Goal: Information Seeking & Learning: Learn about a topic

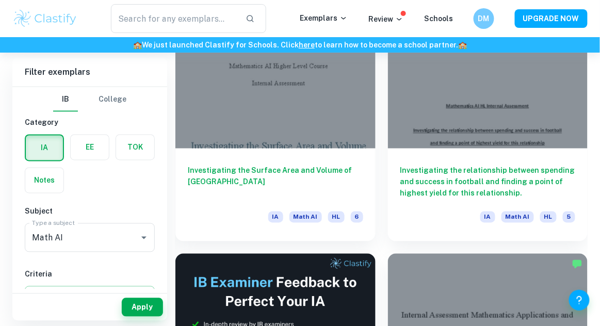
scroll to position [342, 0]
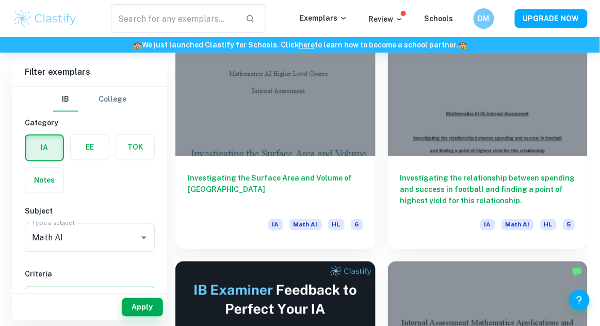
click at [84, 149] on label "button" at bounding box center [90, 147] width 38 height 25
click at [0, 0] on input "radio" at bounding box center [0, 0] width 0 height 0
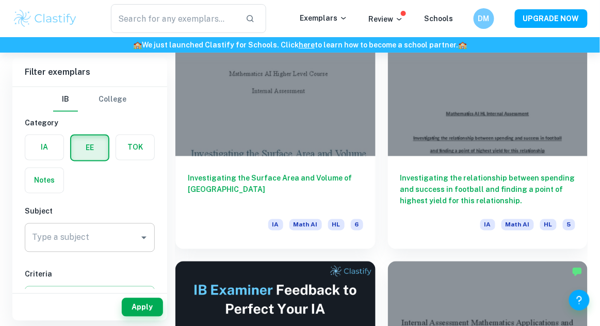
click at [92, 237] on input "Math AI" at bounding box center [81, 238] width 105 height 20
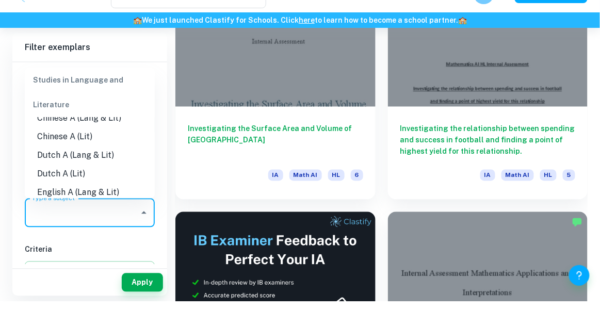
scroll to position [0, 0]
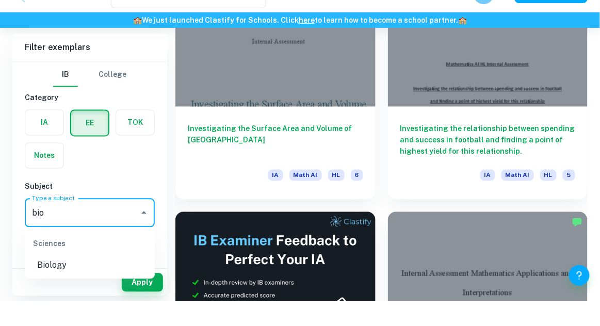
click at [42, 294] on li "Biology" at bounding box center [90, 290] width 130 height 19
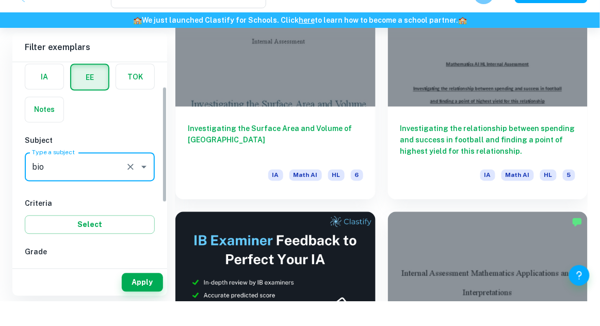
scroll to position [53, 0]
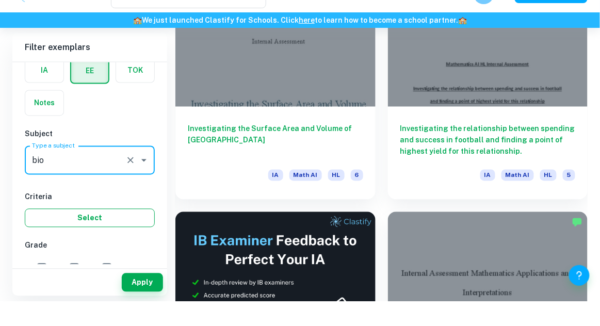
type input "Biology"
click at [49, 238] on button "Select" at bounding box center [90, 243] width 130 height 19
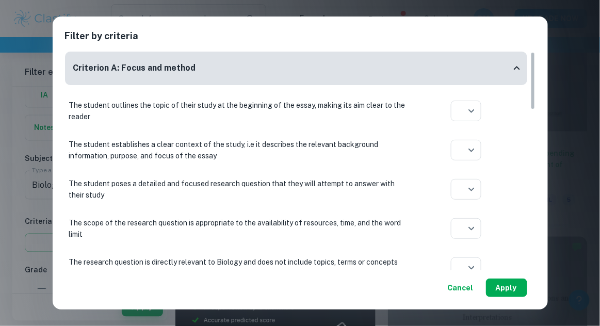
click at [515, 288] on button "Apply" at bounding box center [506, 288] width 41 height 19
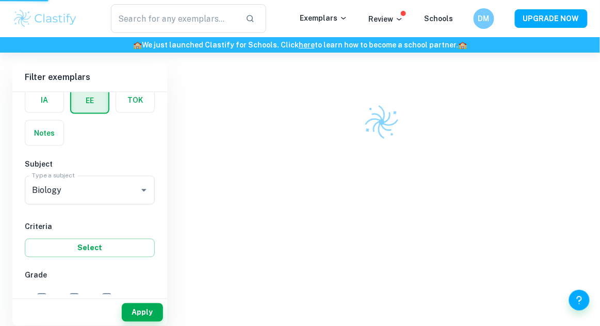
scroll to position [334, 0]
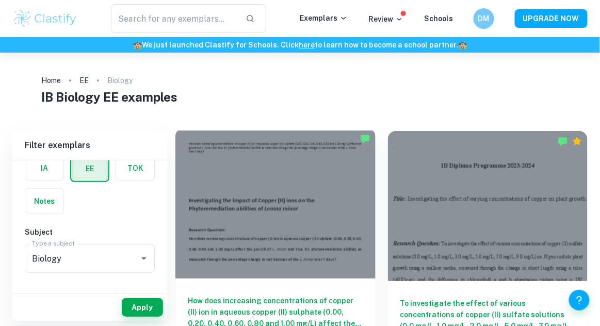
click at [323, 202] on div at bounding box center [276, 204] width 200 height 150
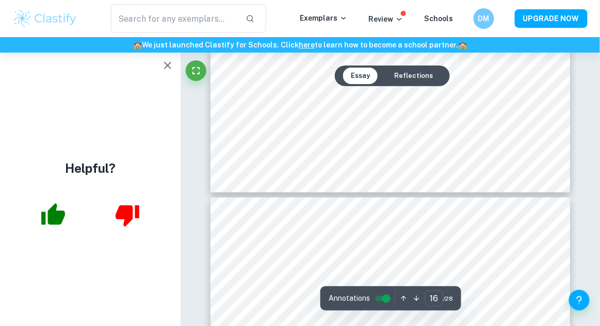
scroll to position [7646, 0]
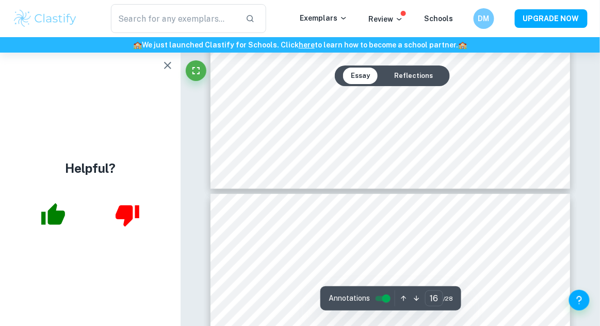
click at [170, 66] on icon "button" at bounding box center [168, 65] width 12 height 12
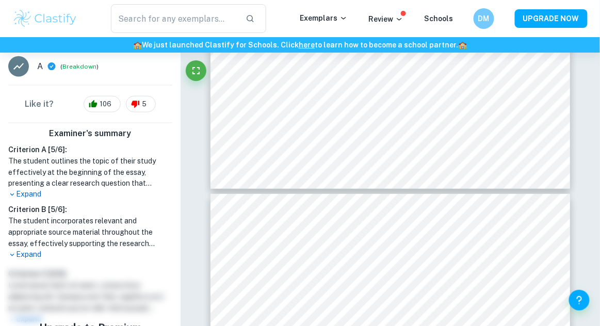
scroll to position [346, 0]
click at [24, 189] on p "Expand" at bounding box center [90, 194] width 164 height 11
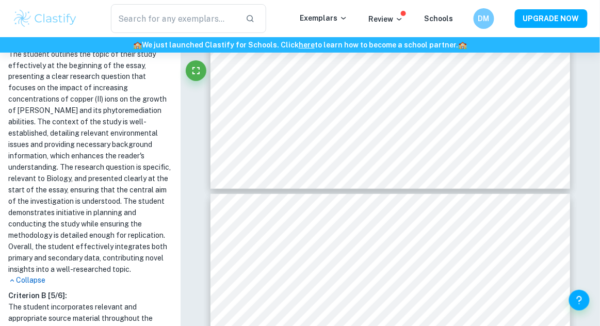
scroll to position [463, 0]
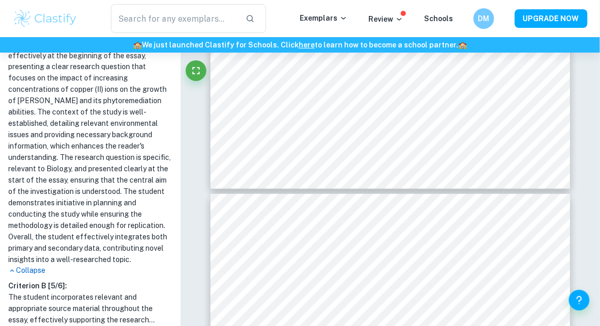
click at [38, 326] on p "Expand" at bounding box center [90, 331] width 164 height 11
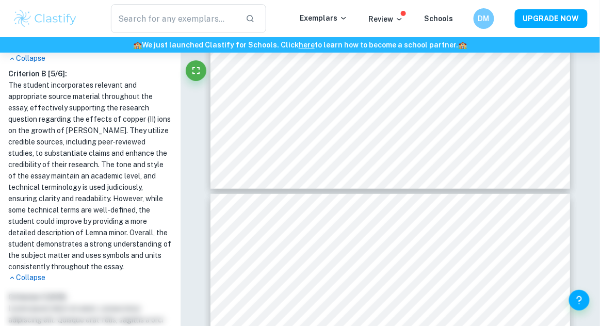
scroll to position [684, 0]
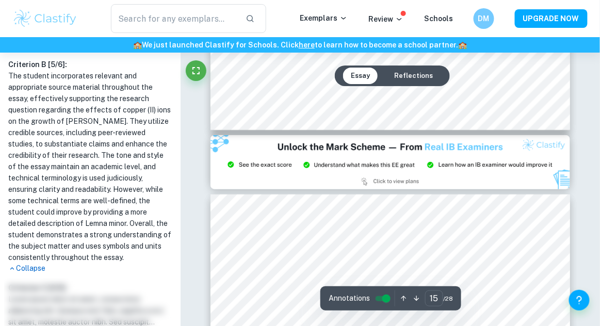
type input "14"
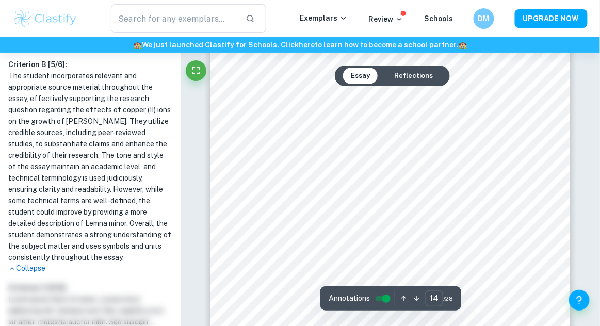
scroll to position [6412, 0]
